Goal: Share content

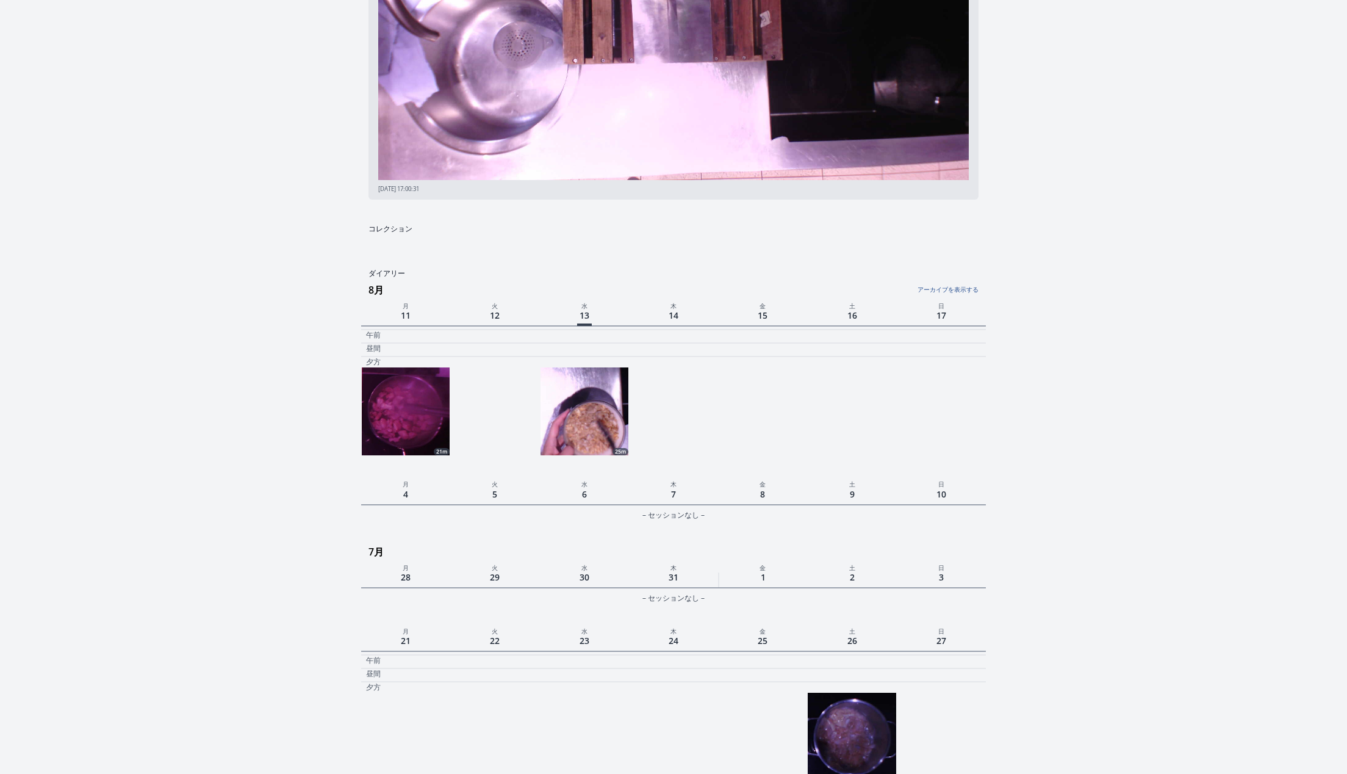
scroll to position [315, 0]
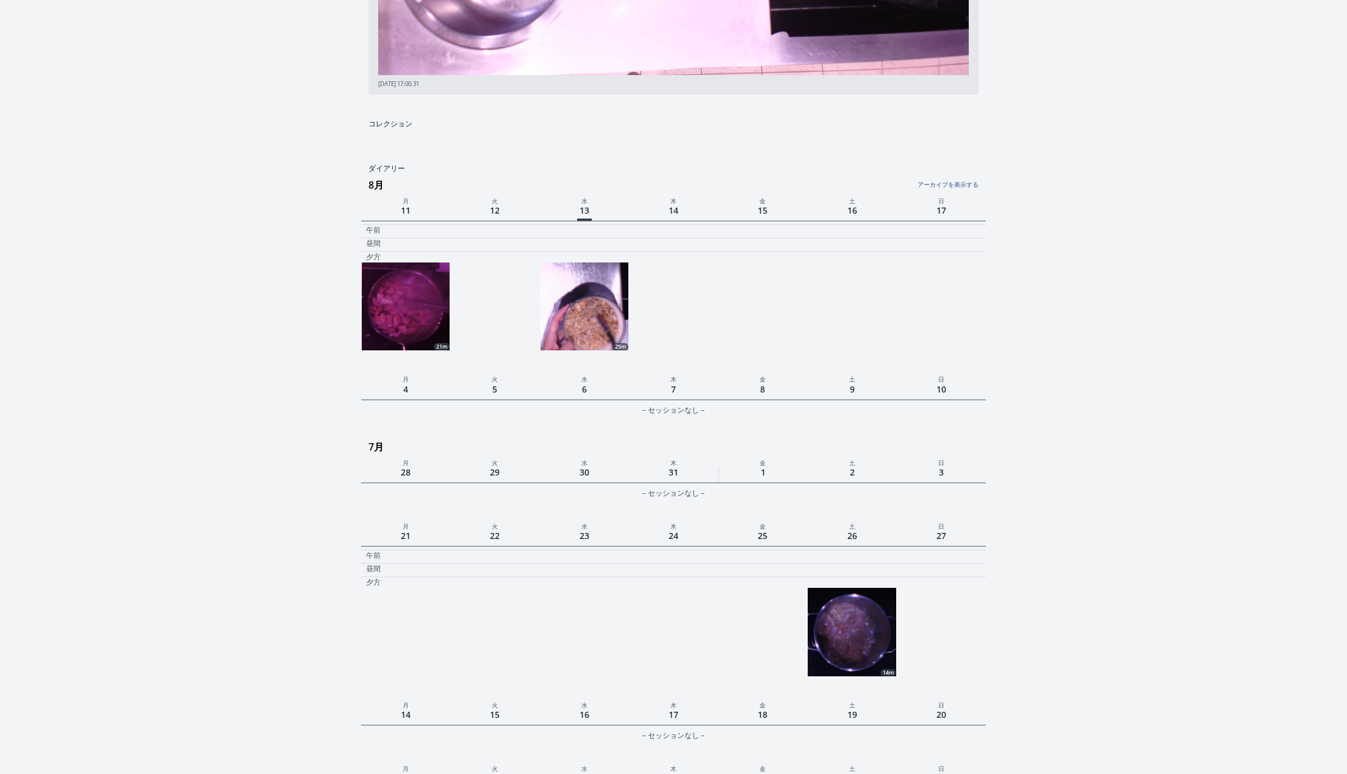
click at [602, 298] on img at bounding box center [585, 306] width 88 height 88
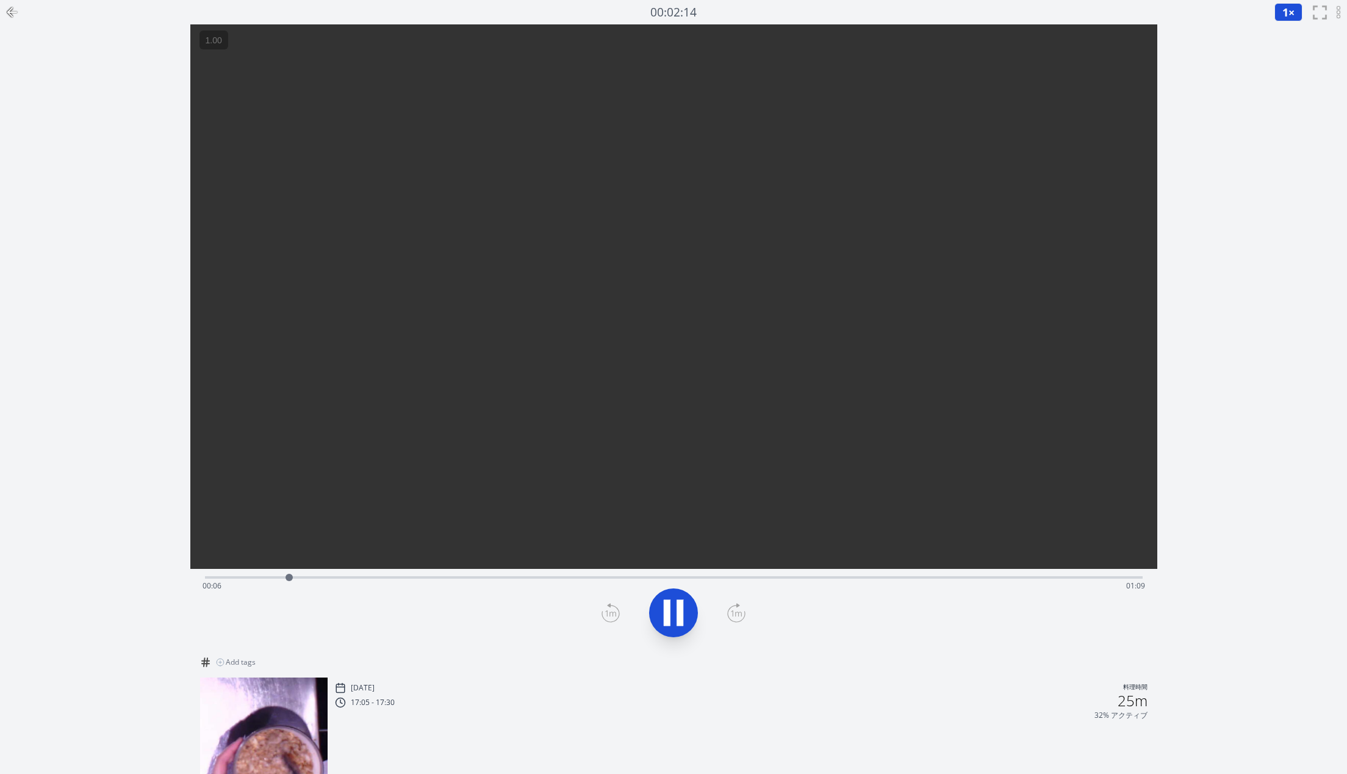
scroll to position [84, 0]
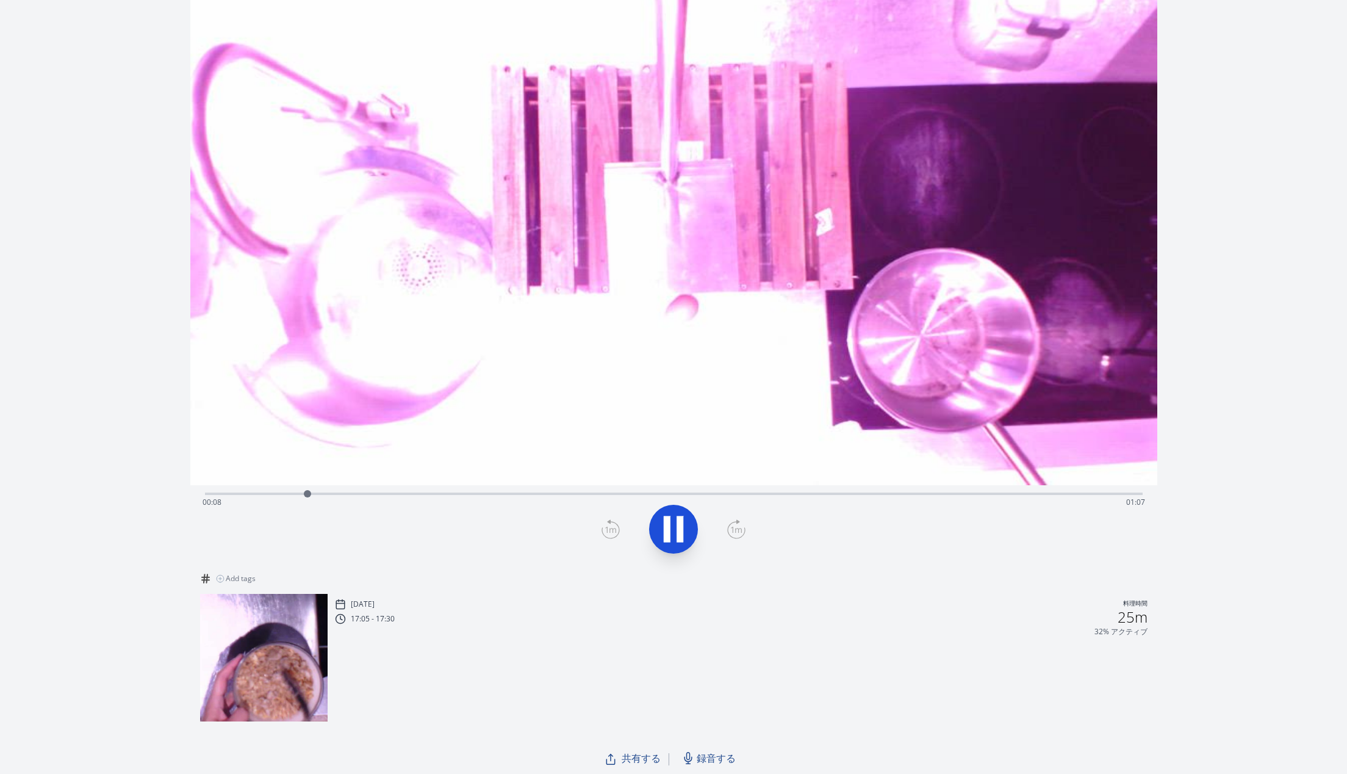
click at [641, 762] on span "共有する" at bounding box center [641, 758] width 39 height 15
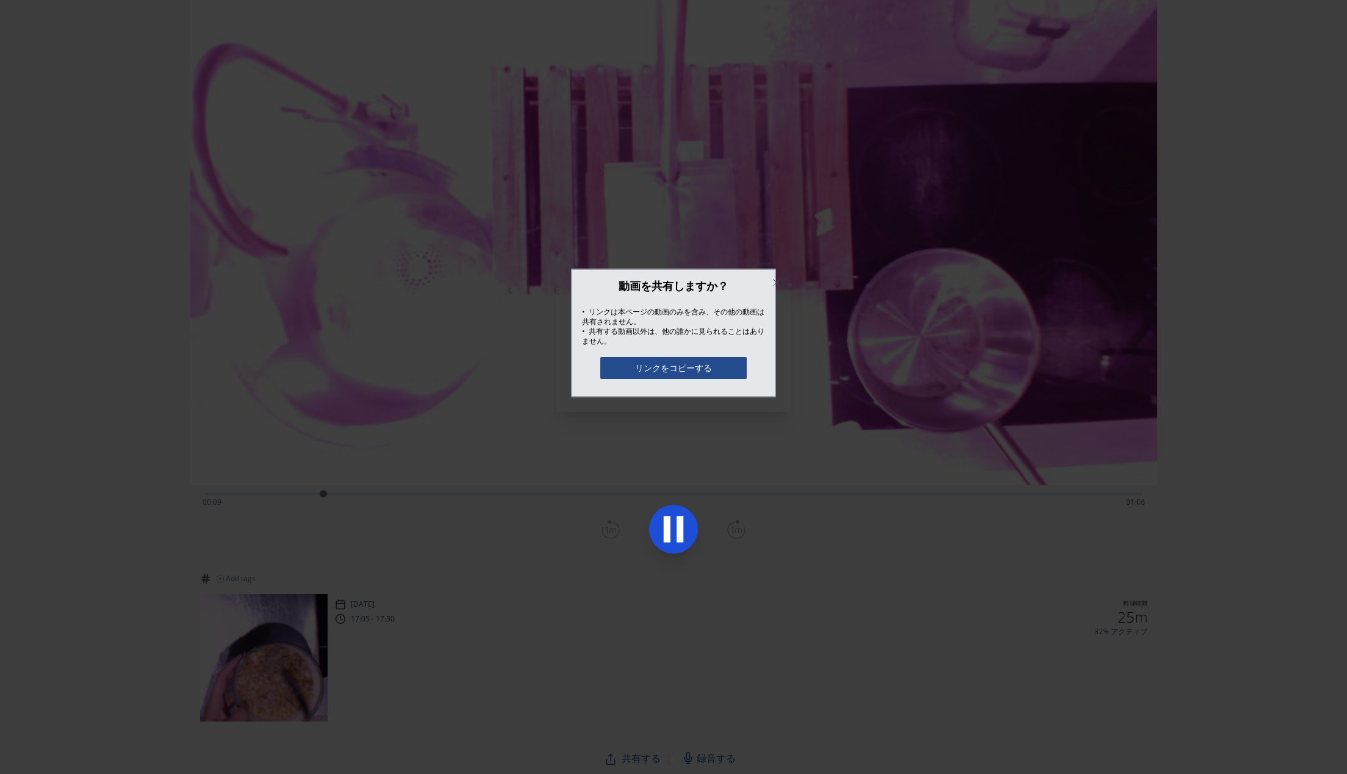
click at [683, 368] on button "リンクをコピーする" at bounding box center [674, 368] width 146 height 22
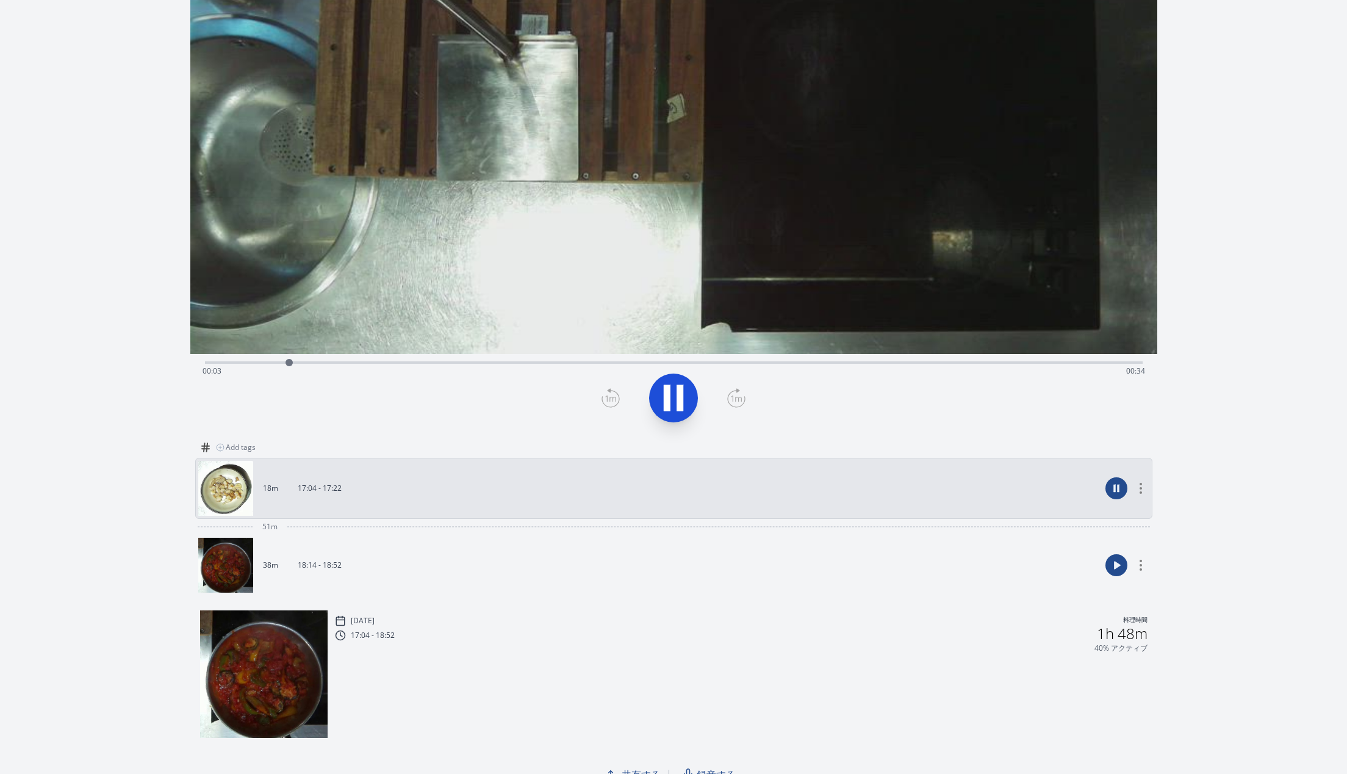
scroll to position [230, 0]
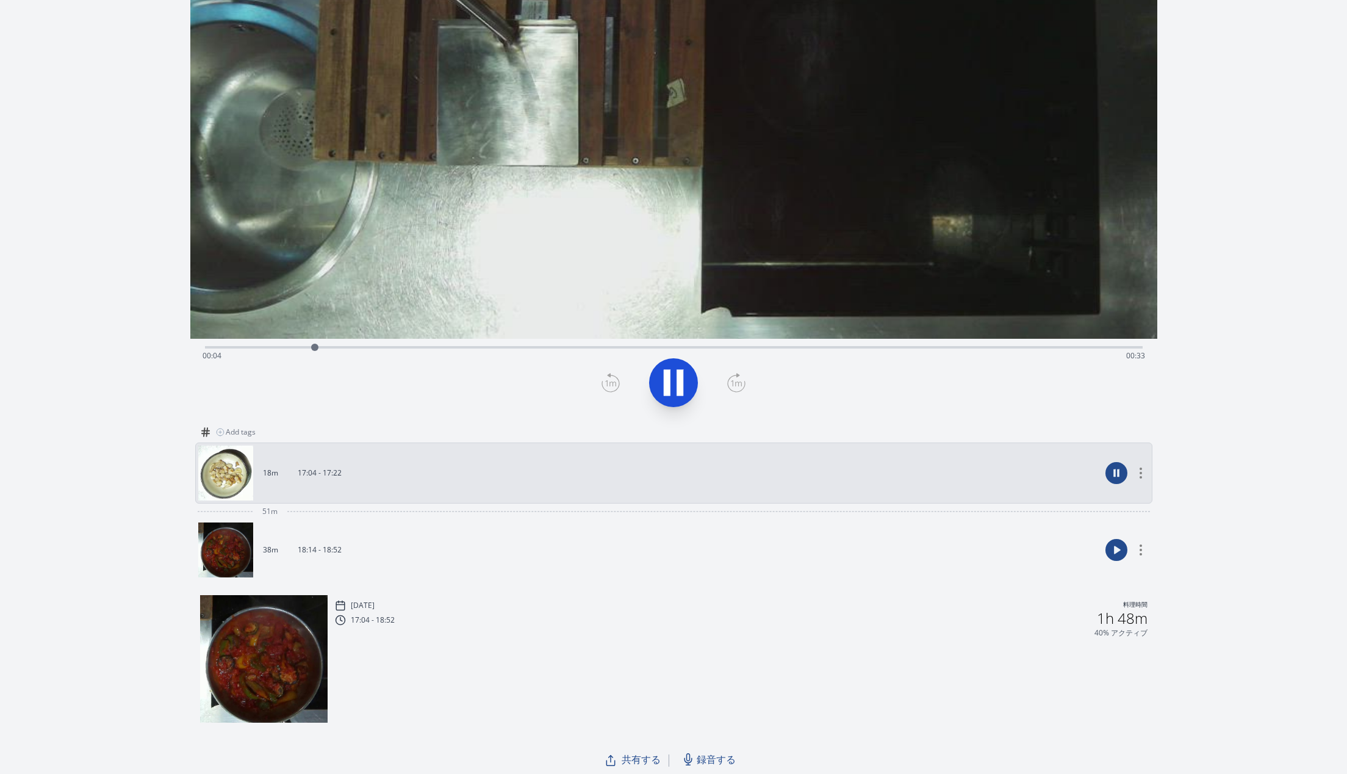
click at [641, 759] on span "共有する" at bounding box center [641, 759] width 39 height 15
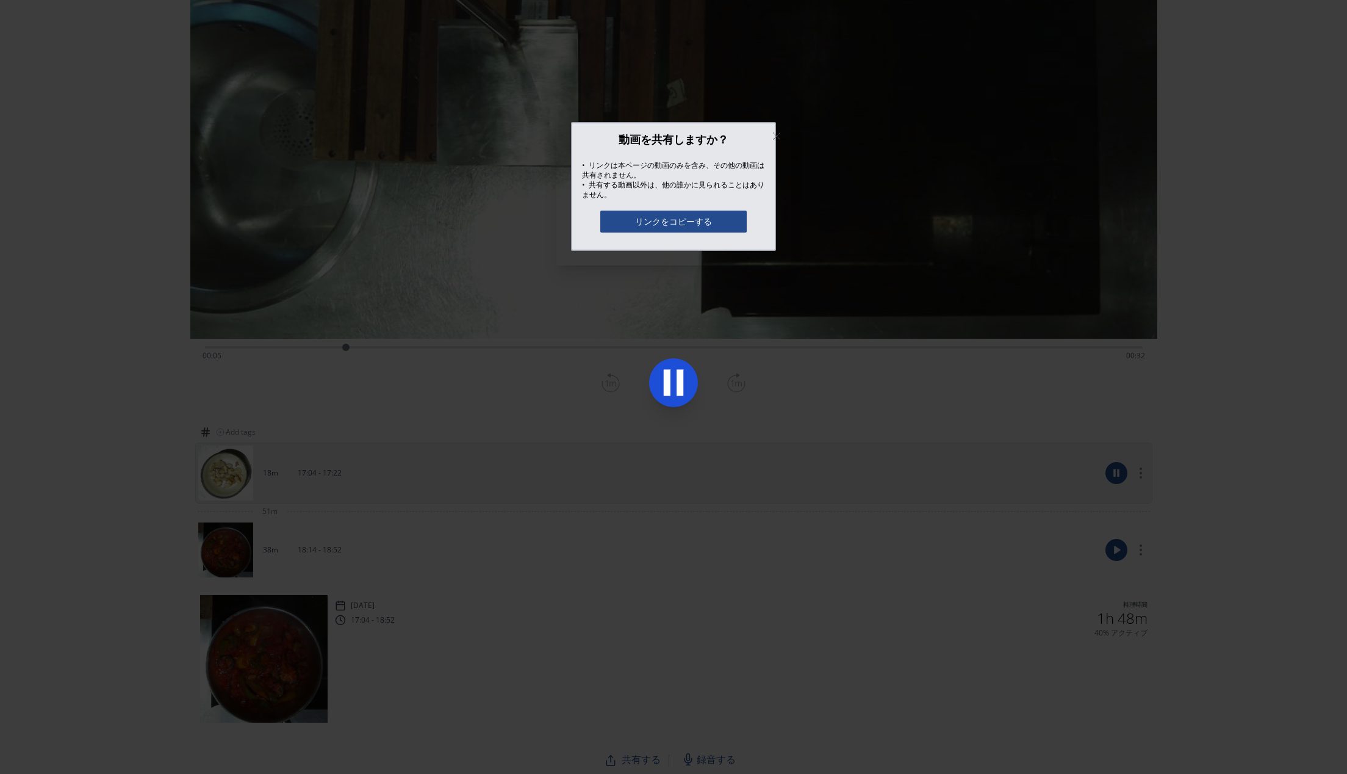
click at [679, 221] on button "リンクをコピーする" at bounding box center [674, 222] width 146 height 22
